Goal: Task Accomplishment & Management: Manage account settings

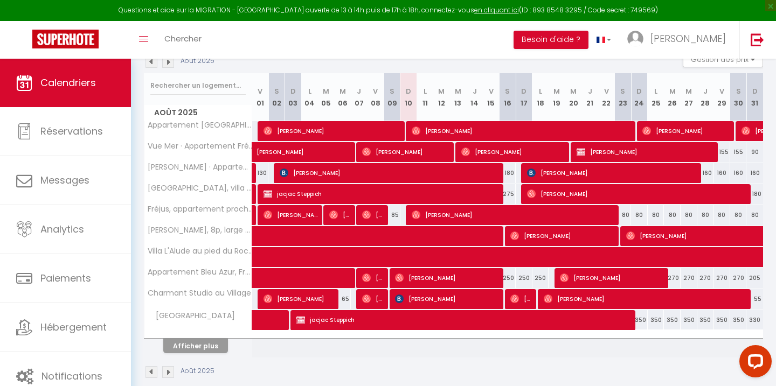
scroll to position [184, 0]
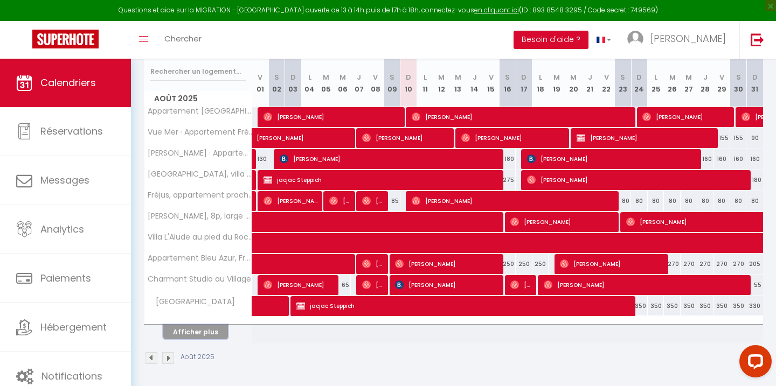
click at [193, 333] on button "Afficher plus" at bounding box center [195, 332] width 65 height 15
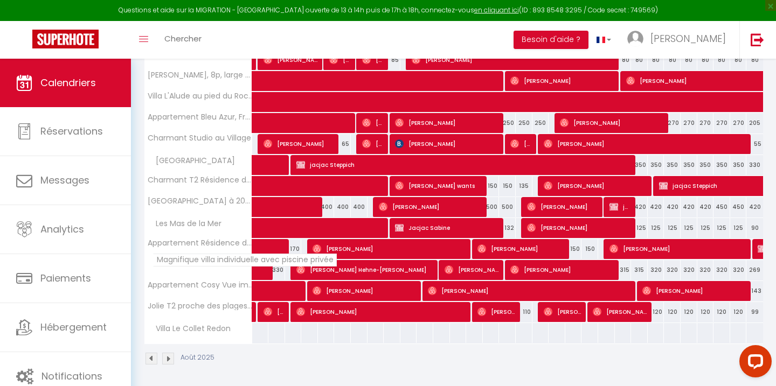
scroll to position [327, 0]
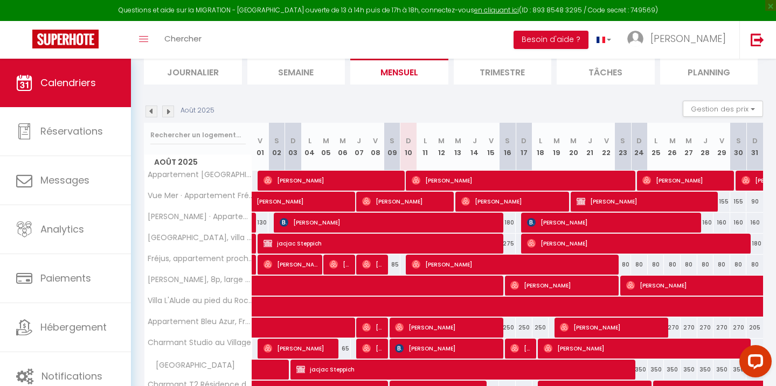
click at [151, 110] on img at bounding box center [151, 112] width 12 height 12
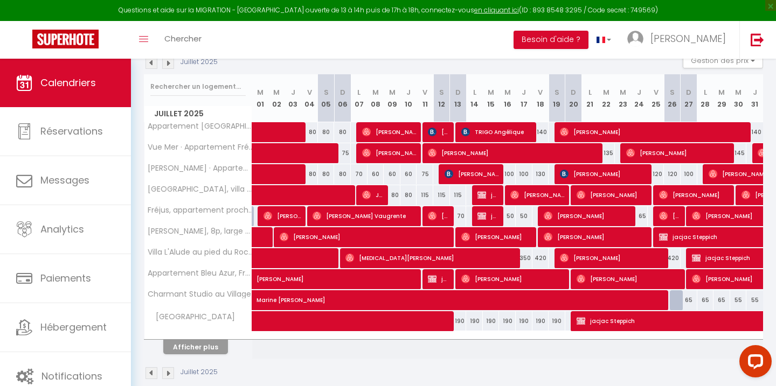
scroll to position [186, 0]
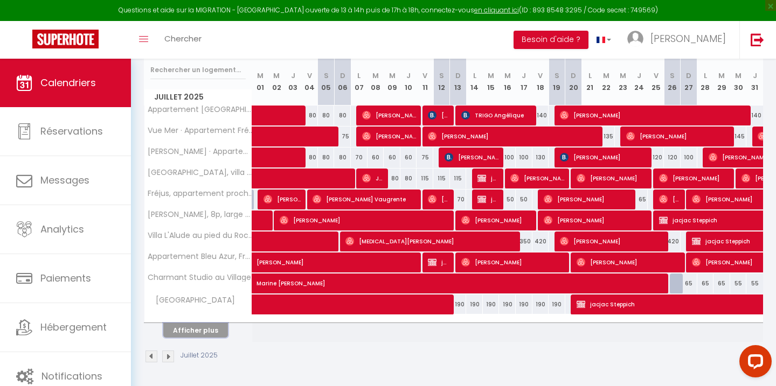
click at [198, 332] on button "Afficher plus" at bounding box center [195, 330] width 65 height 15
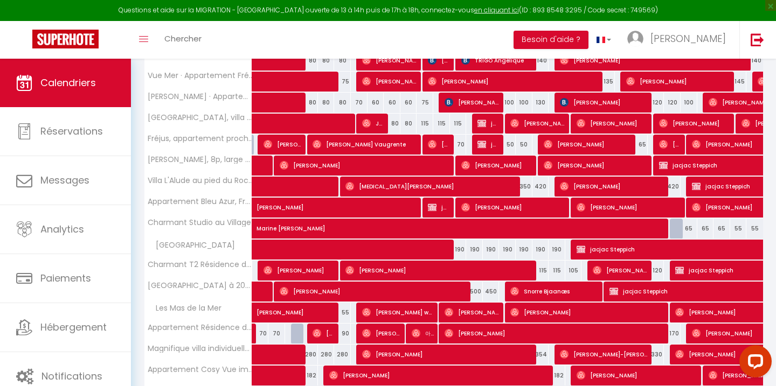
scroll to position [244, 0]
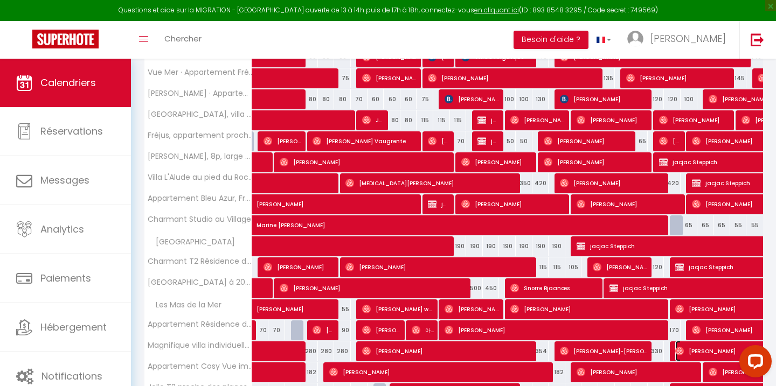
click at [711, 352] on span "[PERSON_NAME]" at bounding box center [761, 351] width 173 height 20
select select "OK"
select select "0"
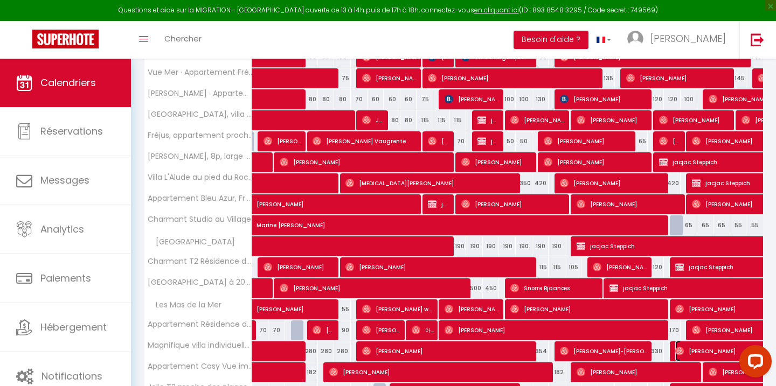
select select "1"
select select
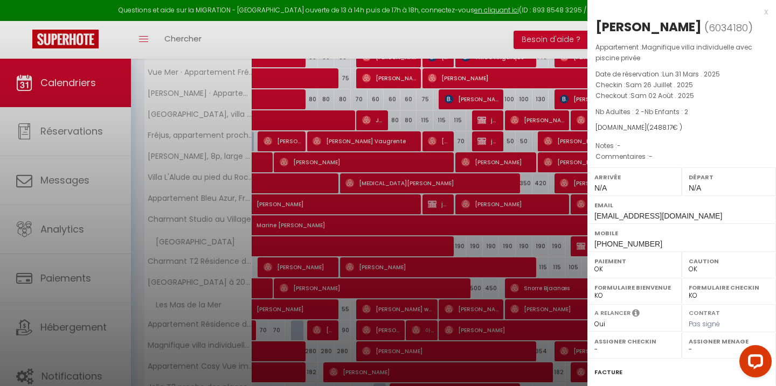
scroll to position [127, 0]
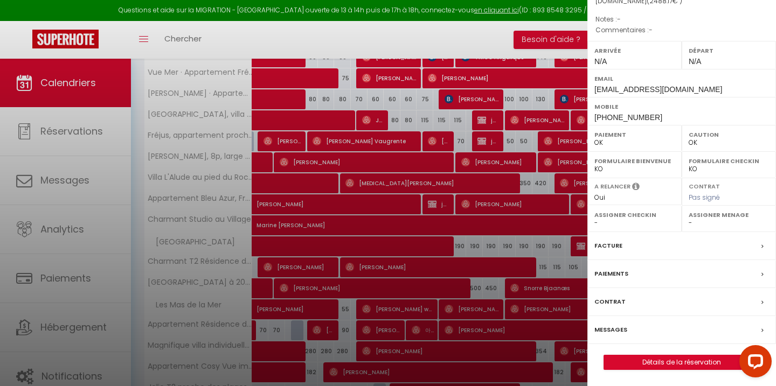
click at [606, 330] on label "Messages" at bounding box center [610, 329] width 33 height 11
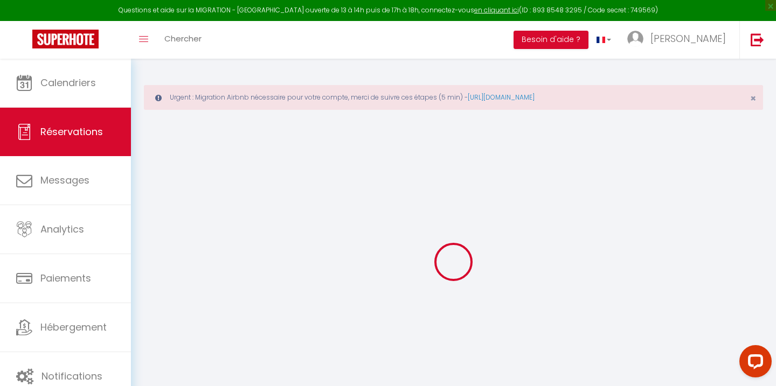
select select
checkbox input "false"
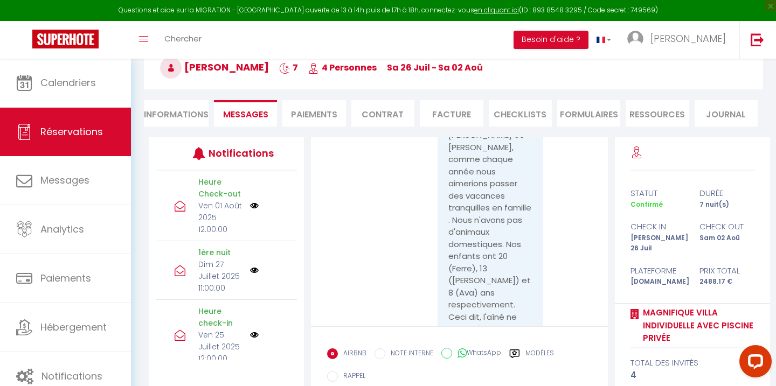
scroll to position [911, 0]
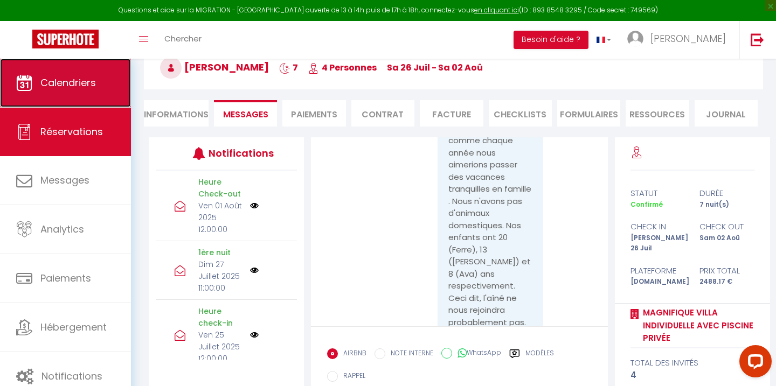
click at [68, 97] on link "Calendriers" at bounding box center [65, 83] width 131 height 48
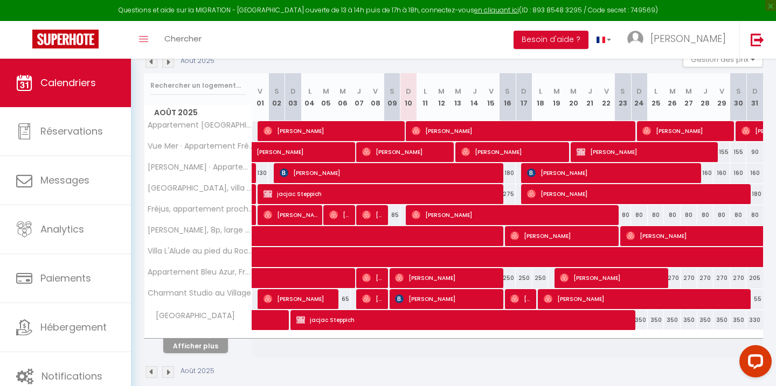
scroll to position [186, 0]
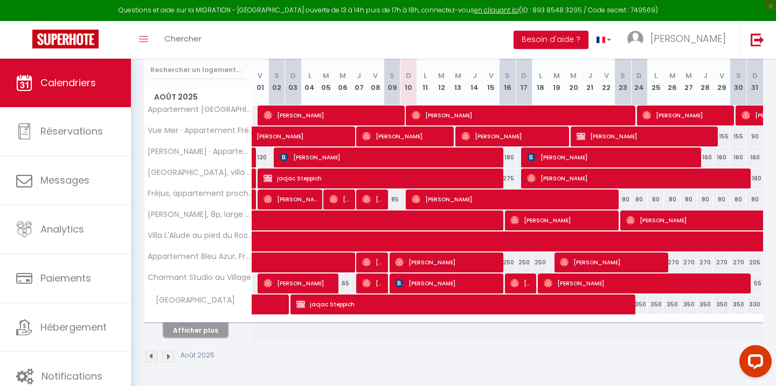
click at [206, 330] on button "Afficher plus" at bounding box center [195, 330] width 65 height 15
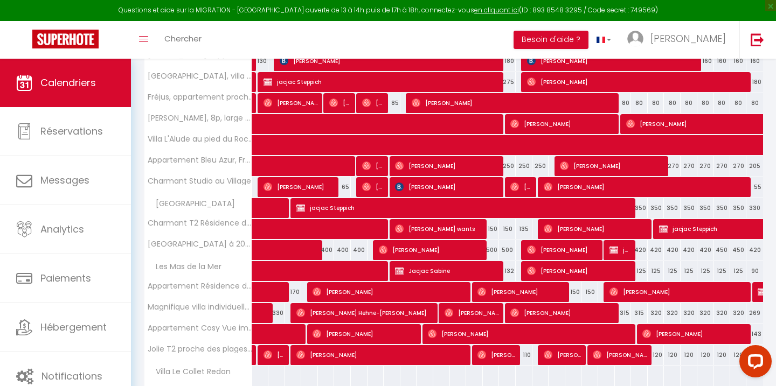
scroll to position [327, 0]
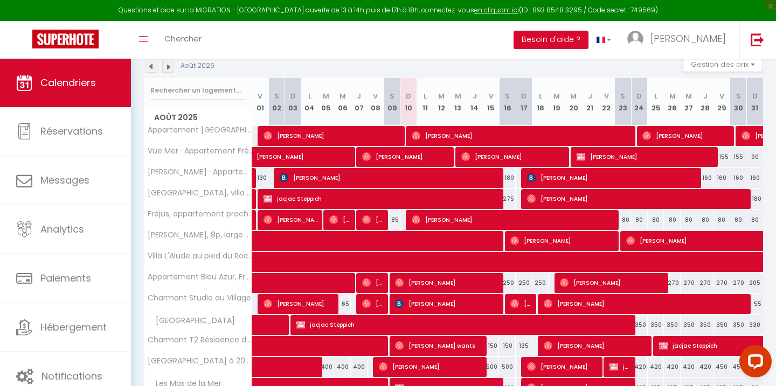
click at [153, 70] on img at bounding box center [151, 67] width 12 height 12
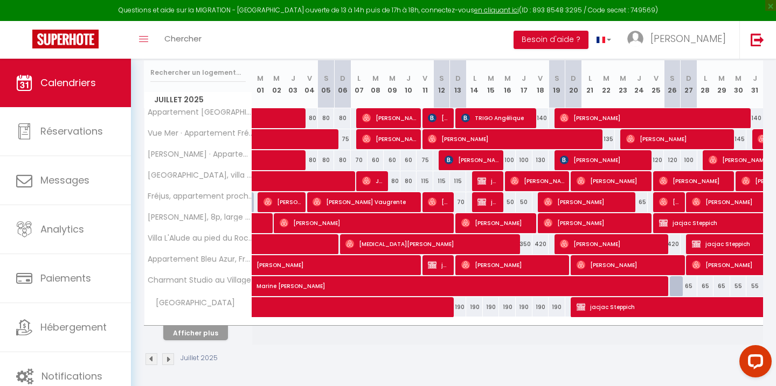
scroll to position [186, 0]
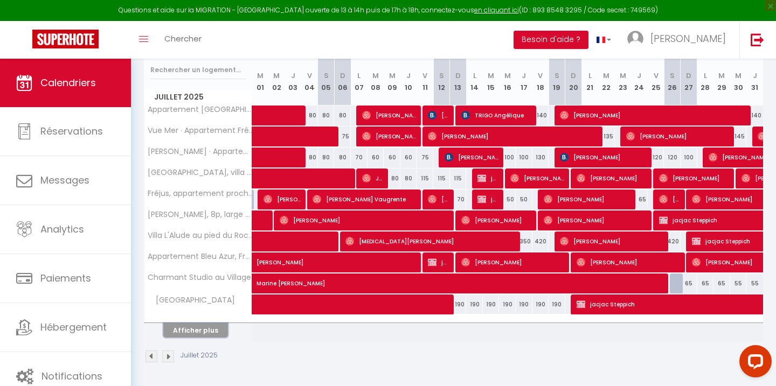
click at [197, 335] on button "Afficher plus" at bounding box center [195, 330] width 65 height 15
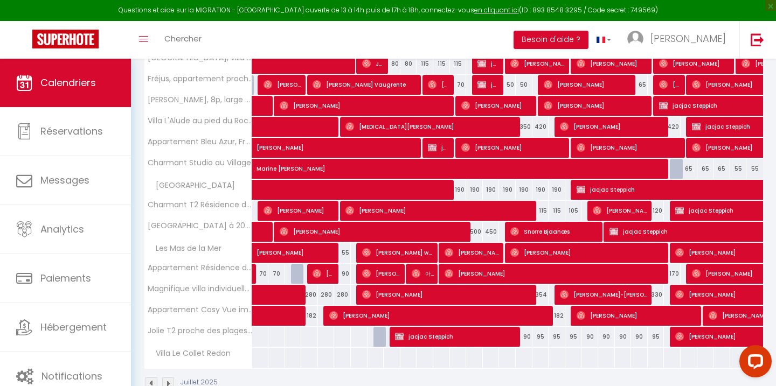
scroll to position [302, 0]
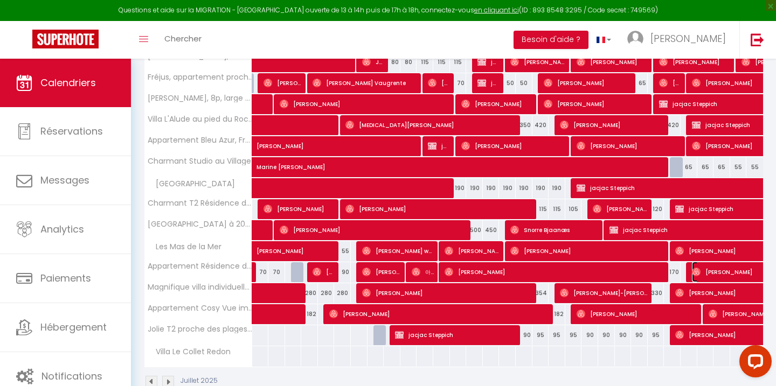
click at [693, 271] on img at bounding box center [696, 272] width 9 height 9
select select "OK"
select select "0"
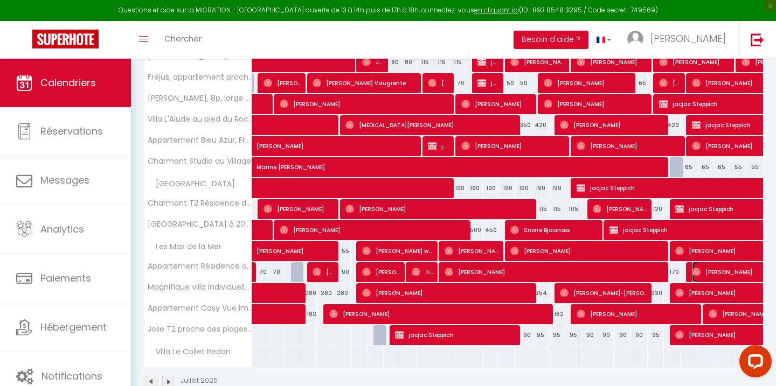
select select "1"
select select
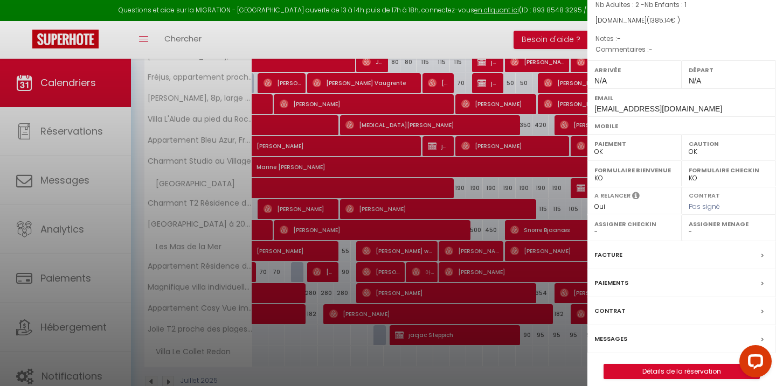
scroll to position [106, 0]
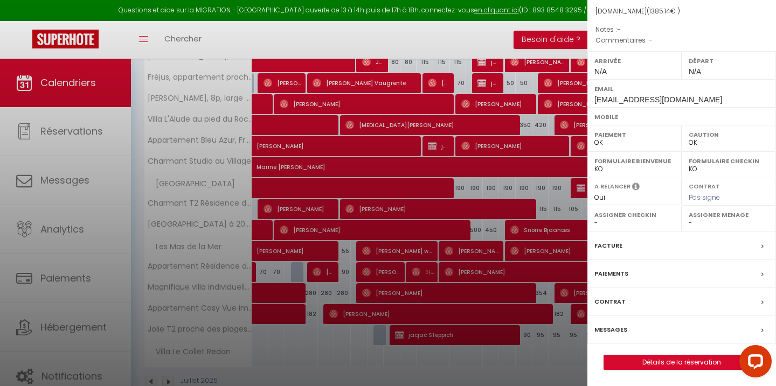
click at [612, 331] on label "Messages" at bounding box center [610, 329] width 33 height 11
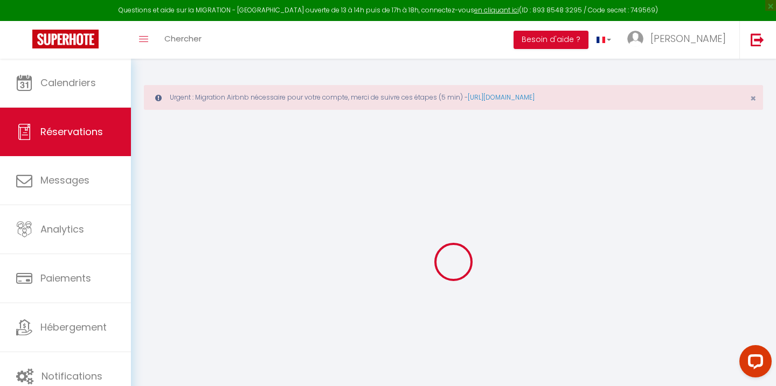
type input "[PERSON_NAME]"
type input "Grélot"
type input "[EMAIL_ADDRESS][DOMAIN_NAME]"
select select "FR"
type input "238.68"
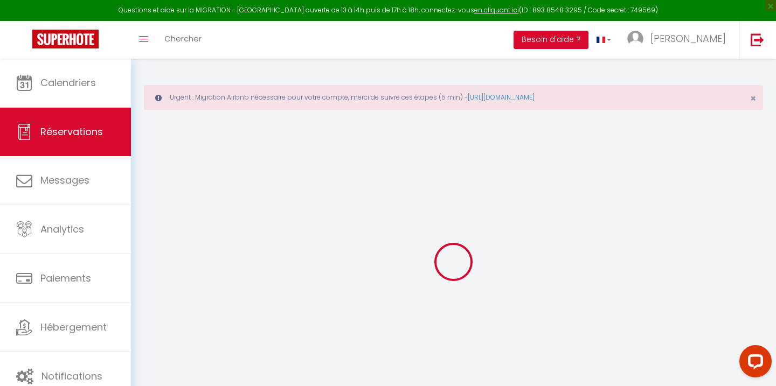
select select "70889"
select select "1"
select select
type input "2"
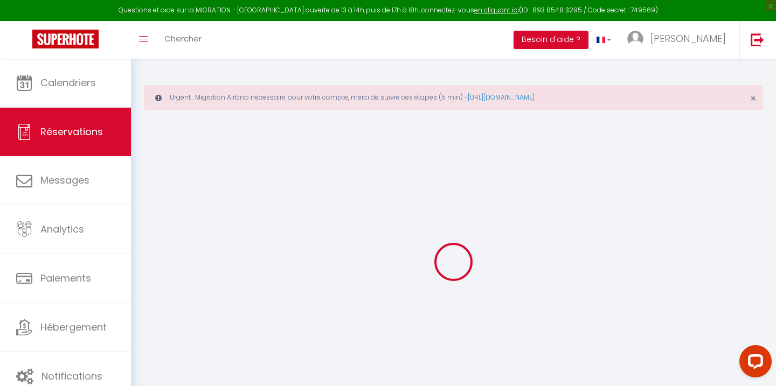
type input "1"
select select "12"
select select
type input "1232"
checkbox input "false"
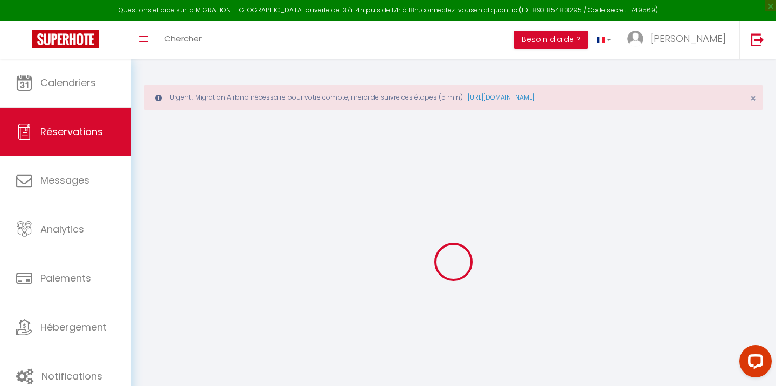
type input "0"
select select "1"
type input "0"
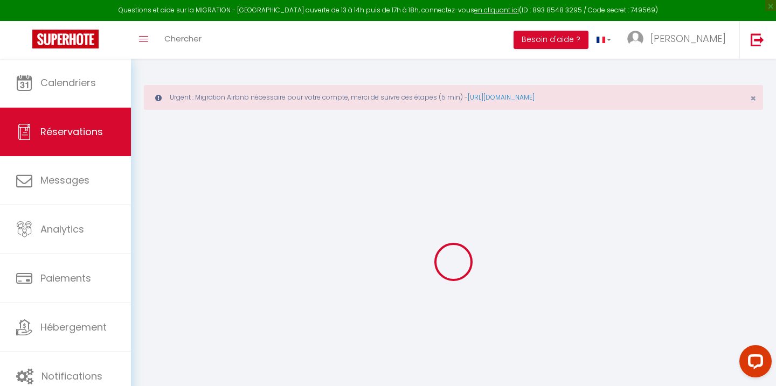
select select
select select "15"
checkbox input "false"
select select
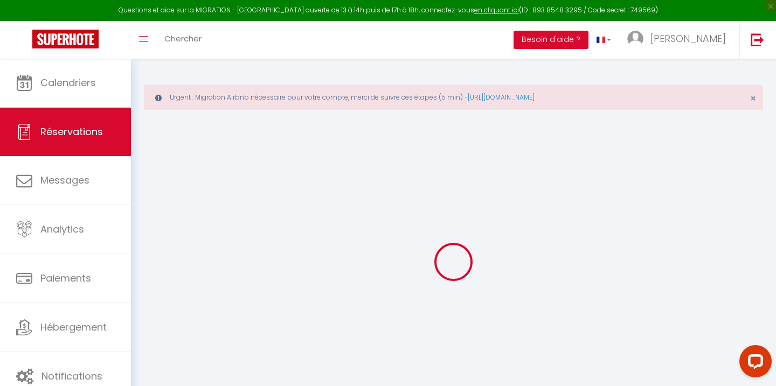
select select
checkbox input "false"
select select
checkbox input "false"
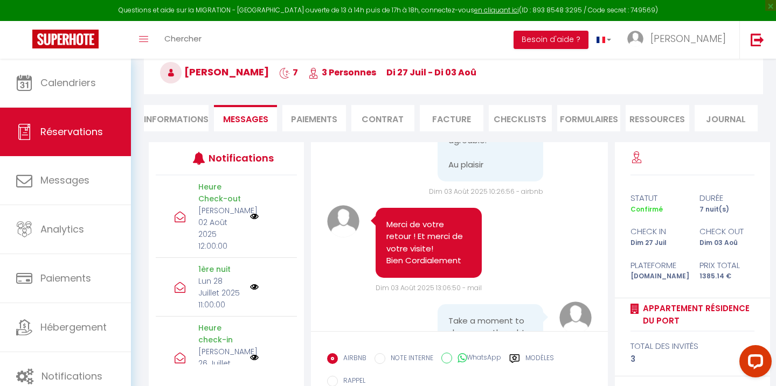
scroll to position [3037, 0]
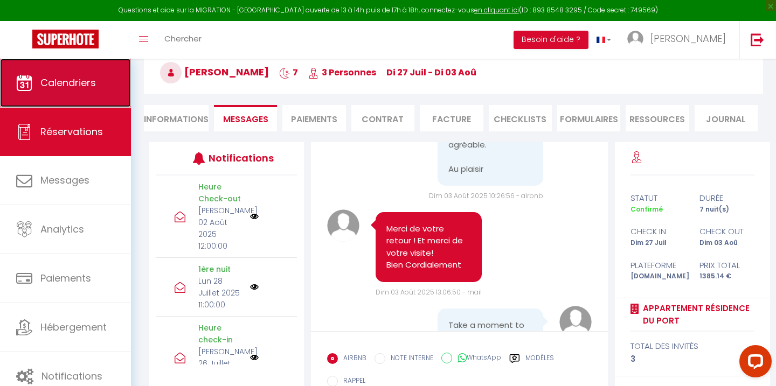
click at [66, 78] on span "Calendriers" at bounding box center [67, 82] width 55 height 13
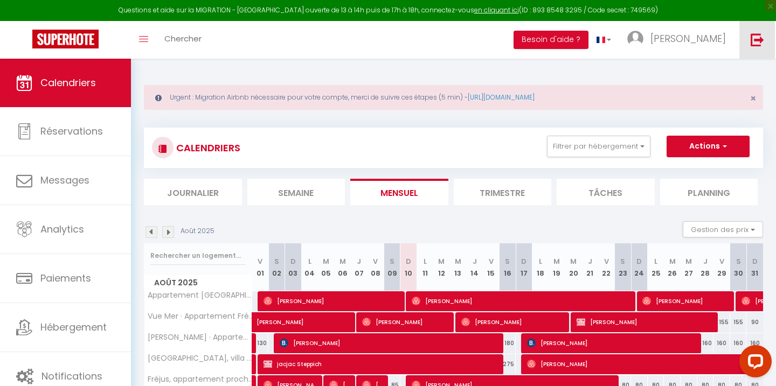
click at [753, 37] on img at bounding box center [756, 39] width 13 height 13
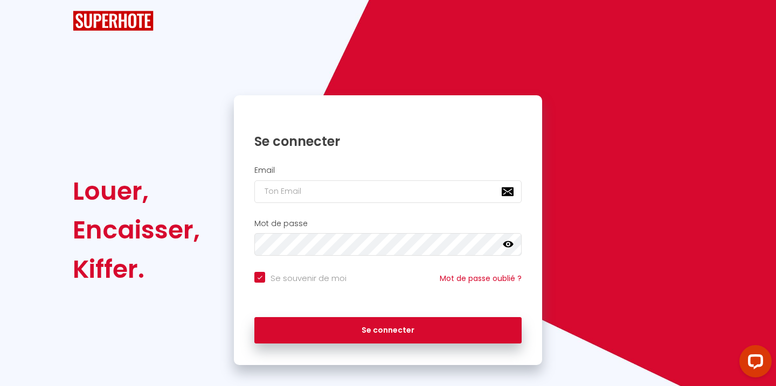
checkbox input "true"
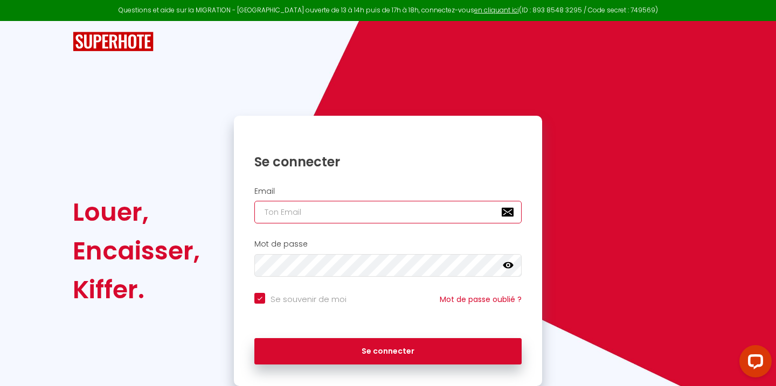
type input "[EMAIL_ADDRESS][DOMAIN_NAME]"
checkbox input "true"
click at [340, 218] on input "[EMAIL_ADDRESS][DOMAIN_NAME]" at bounding box center [387, 212] width 267 height 23
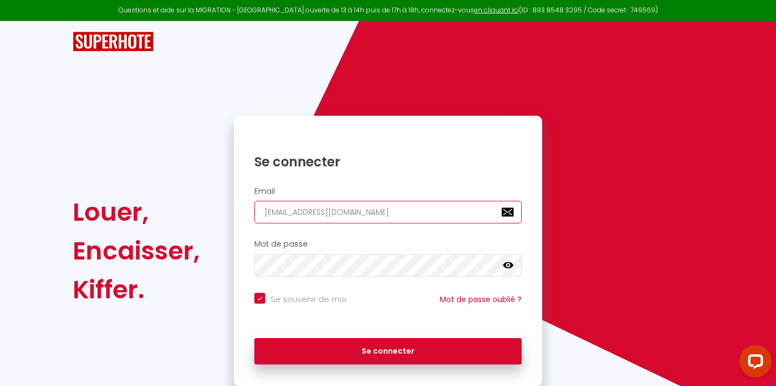
type input "r"
checkbox input "true"
type input "[PERSON_NAME][EMAIL_ADDRESS][DOMAIN_NAME]"
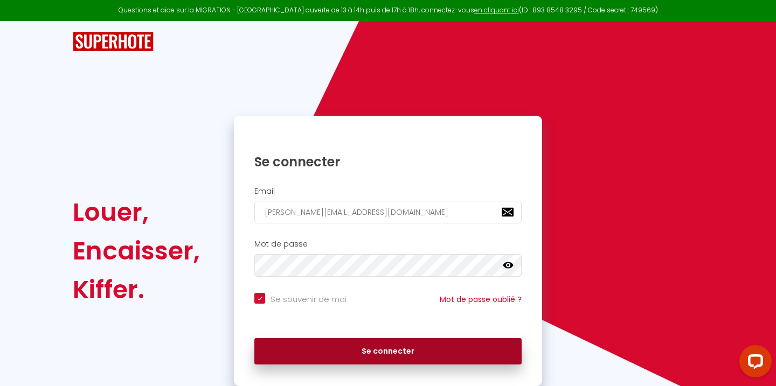
click at [393, 346] on button "Se connecter" at bounding box center [387, 351] width 267 height 27
checkbox input "true"
